Goal: Task Accomplishment & Management: Use online tool/utility

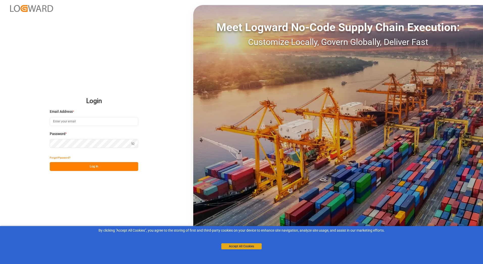
type input "[PERSON_NAME][EMAIL_ADDRESS][PERSON_NAME][DOMAIN_NAME]"
click at [238, 248] on button "Accept All Cookies" at bounding box center [242, 246] width 40 height 6
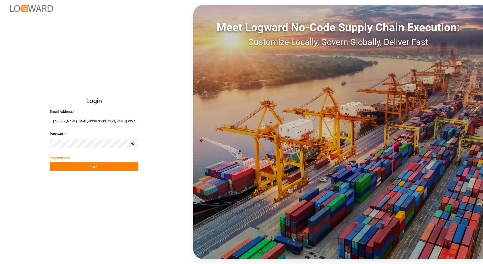
click at [95, 166] on button "Log In" at bounding box center [94, 166] width 89 height 9
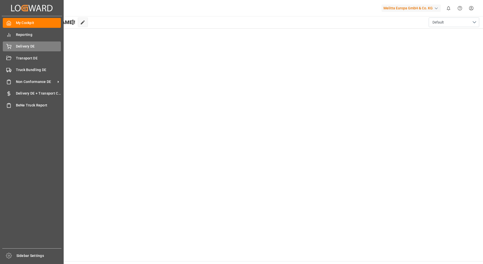
click at [15, 47] on div "Delivery DE Delivery DE" at bounding box center [32, 46] width 58 height 10
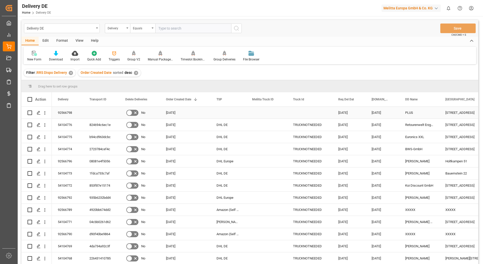
click at [29, 111] on input "Press Space to toggle row selection (unchecked)" at bounding box center [30, 113] width 5 height 5
checkbox input "true"
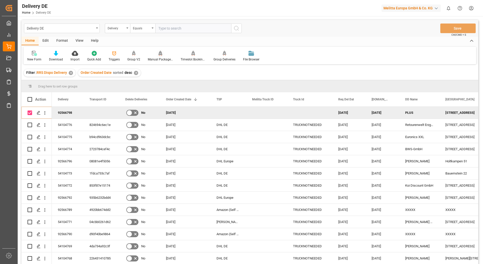
click at [161, 59] on div "Manual Package TypeDetermination" at bounding box center [160, 59] width 25 height 5
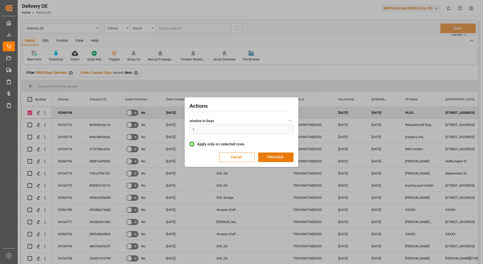
click at [279, 153] on button "PROCEED" at bounding box center [275, 157] width 35 height 10
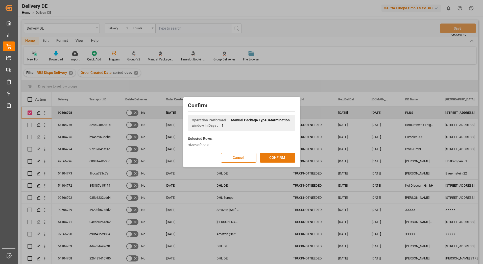
click at [279, 157] on button "CONFIRM" at bounding box center [277, 158] width 35 height 10
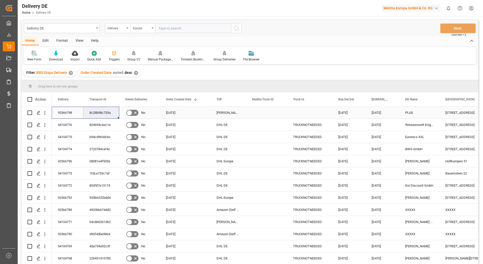
drag, startPoint x: 69, startPoint y: 112, endPoint x: 92, endPoint y: 114, distance: 22.9
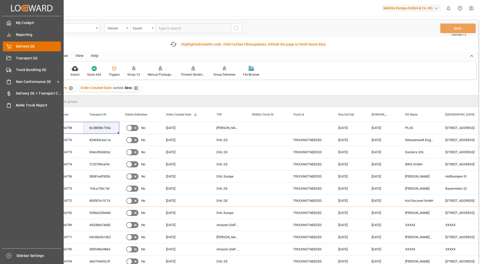
click at [12, 46] on div "Delivery DE Delivery DE" at bounding box center [32, 46] width 58 height 10
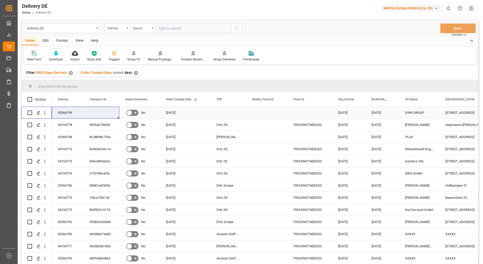
click at [30, 112] on input "Press Space to toggle row selection (unchecked)" at bounding box center [30, 113] width 5 height 5
checkbox input "true"
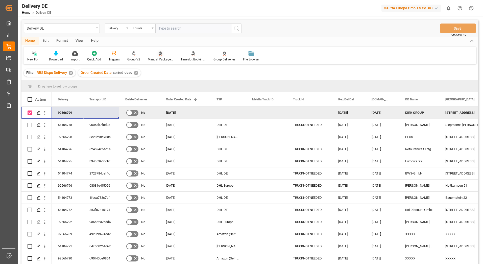
click at [164, 61] on div "Manual Package TypeDetermination" at bounding box center [160, 59] width 25 height 5
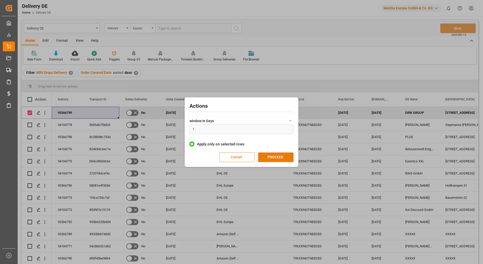
click at [265, 157] on button "PROCEED" at bounding box center [275, 157] width 35 height 10
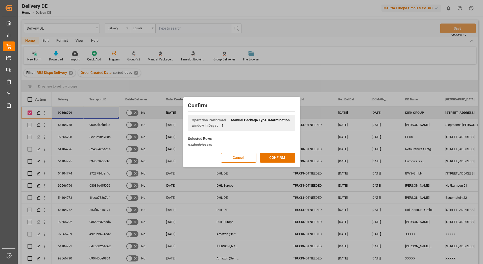
click at [265, 157] on button "CONFIRM" at bounding box center [277, 158] width 35 height 10
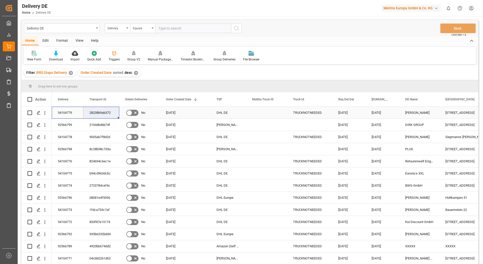
drag, startPoint x: 69, startPoint y: 113, endPoint x: 88, endPoint y: 112, distance: 19.7
